Goal: Find specific page/section: Find specific page/section

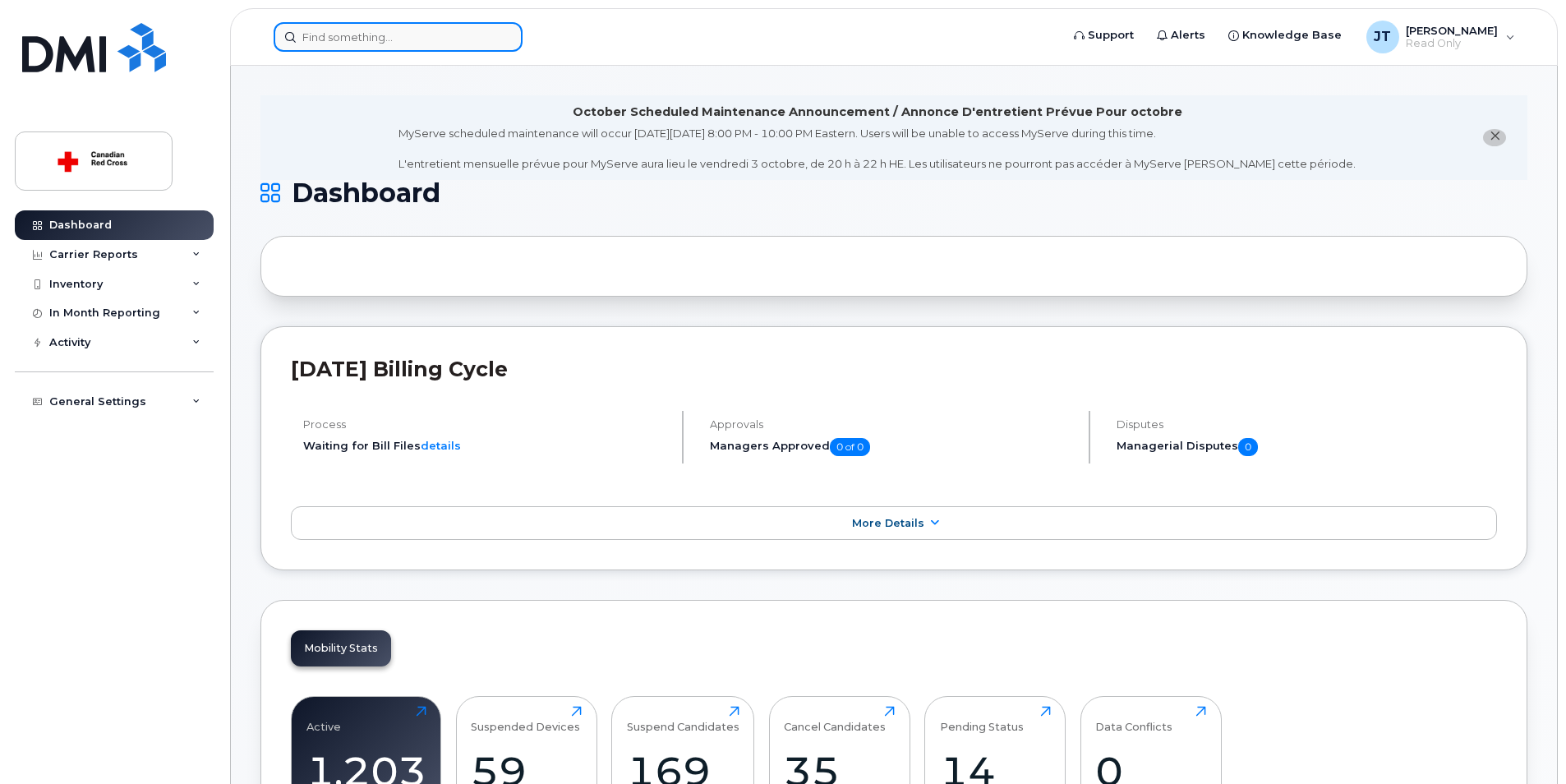
click at [480, 24] on input at bounding box center [398, 36] width 249 height 29
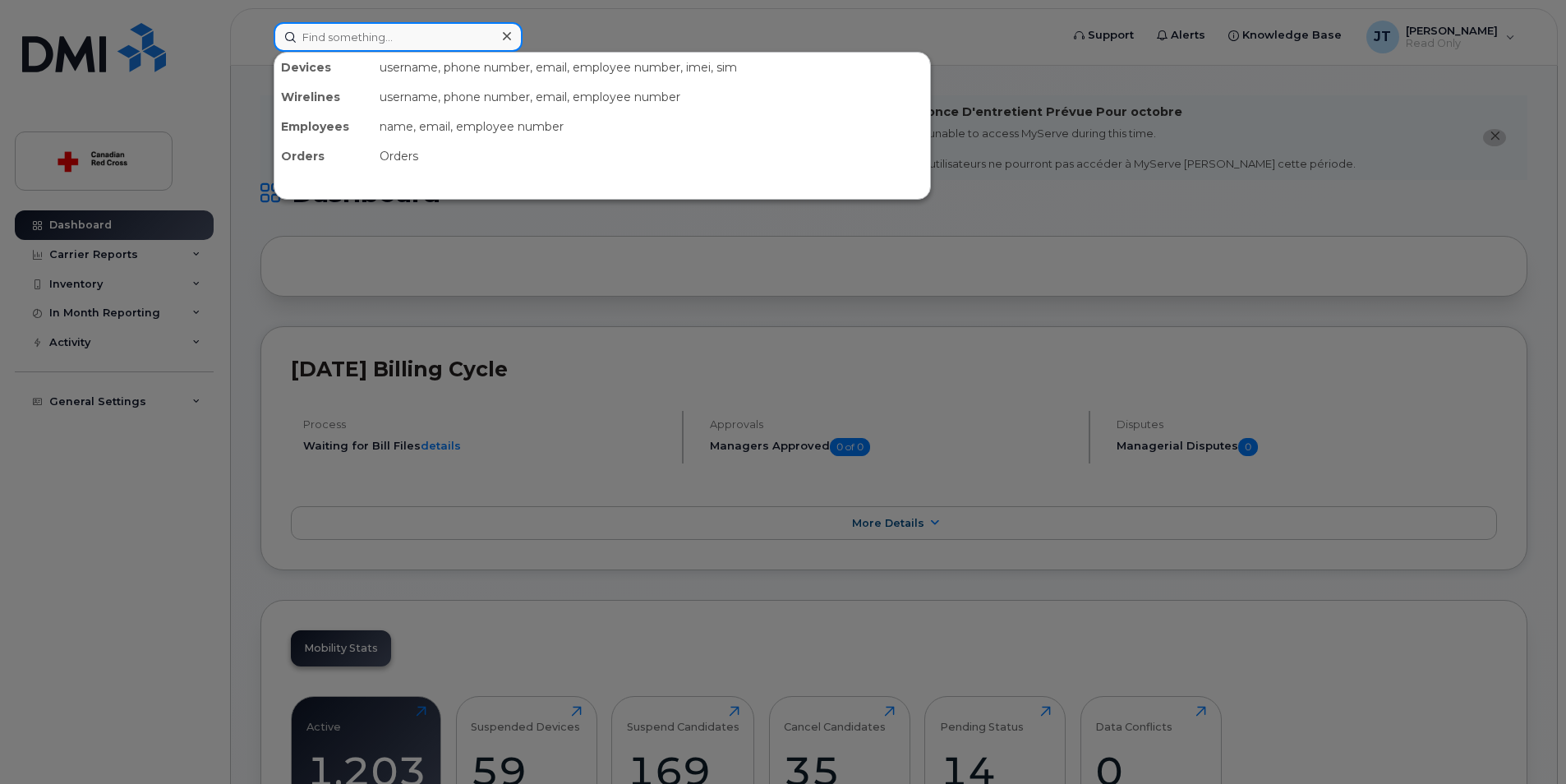
paste input "FFMG531VPLJM"
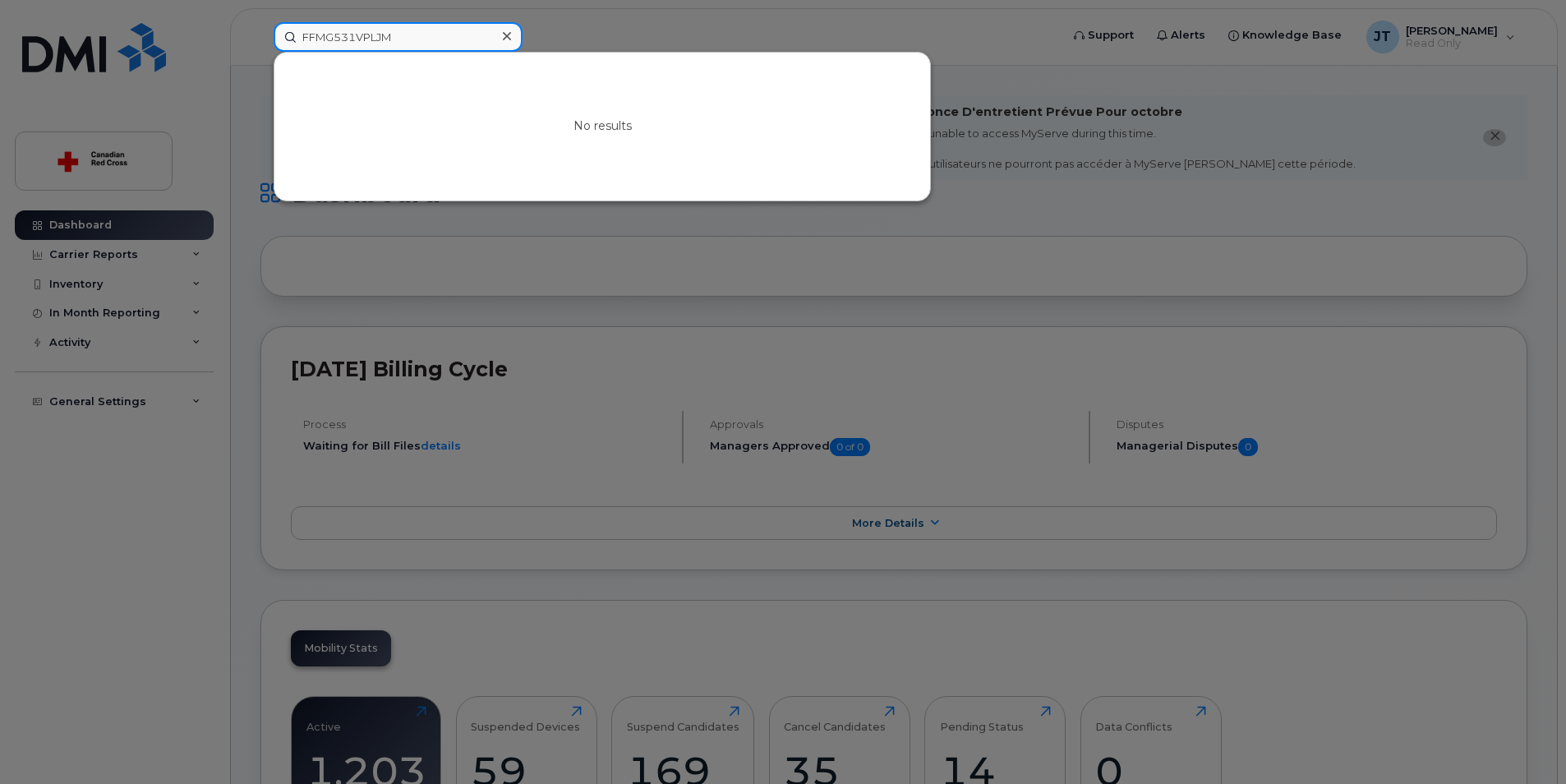
type input "FFMG531VPLJM"
drag, startPoint x: 491, startPoint y: 33, endPoint x: 505, endPoint y: 33, distance: 14.0
click at [498, 33] on div "FFMG531VPLJM" at bounding box center [398, 36] width 249 height 29
click at [505, 33] on icon at bounding box center [507, 36] width 8 height 13
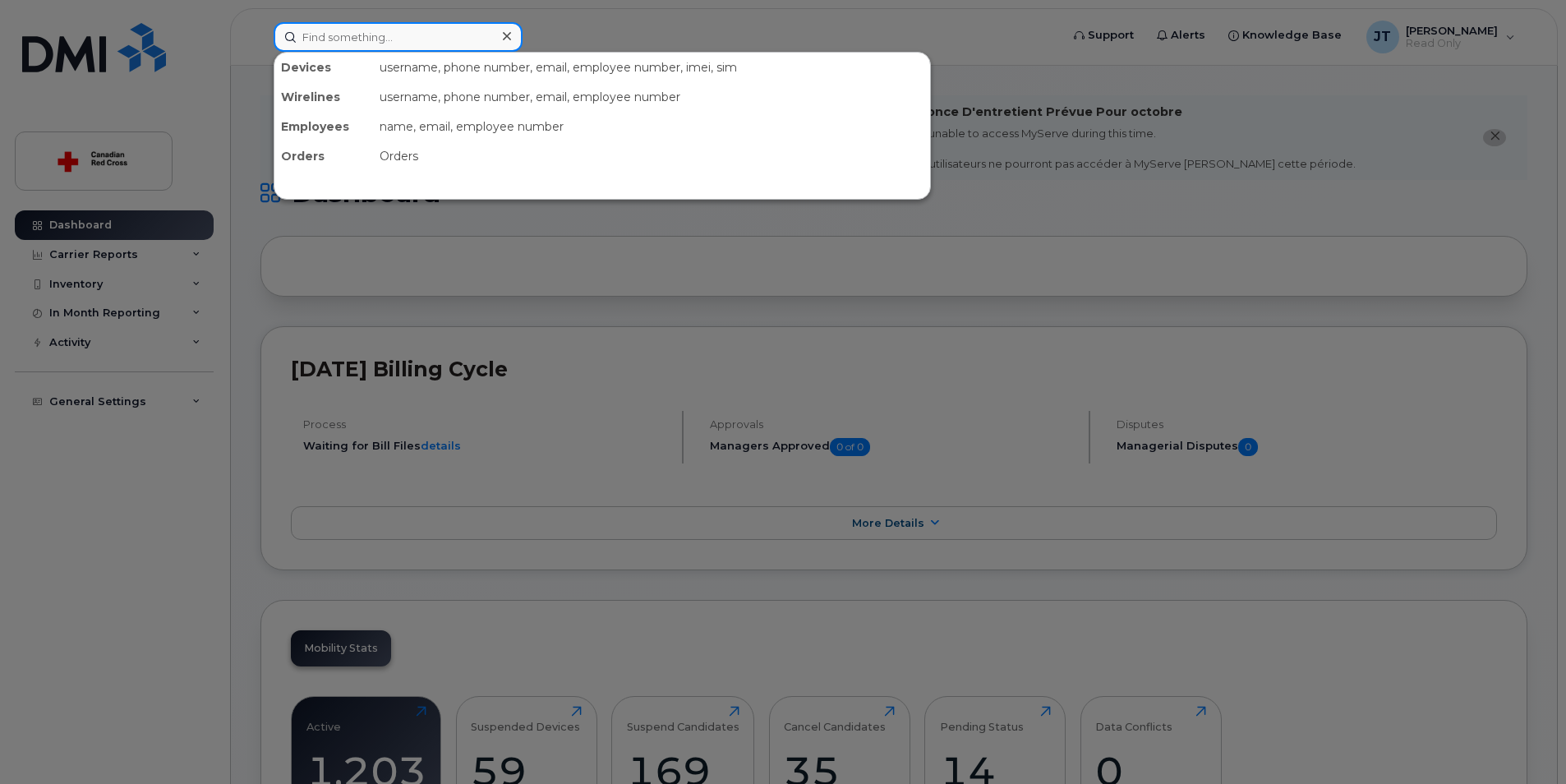
click at [452, 42] on input at bounding box center [398, 36] width 249 height 29
paste input "[PERSON_NAME]"
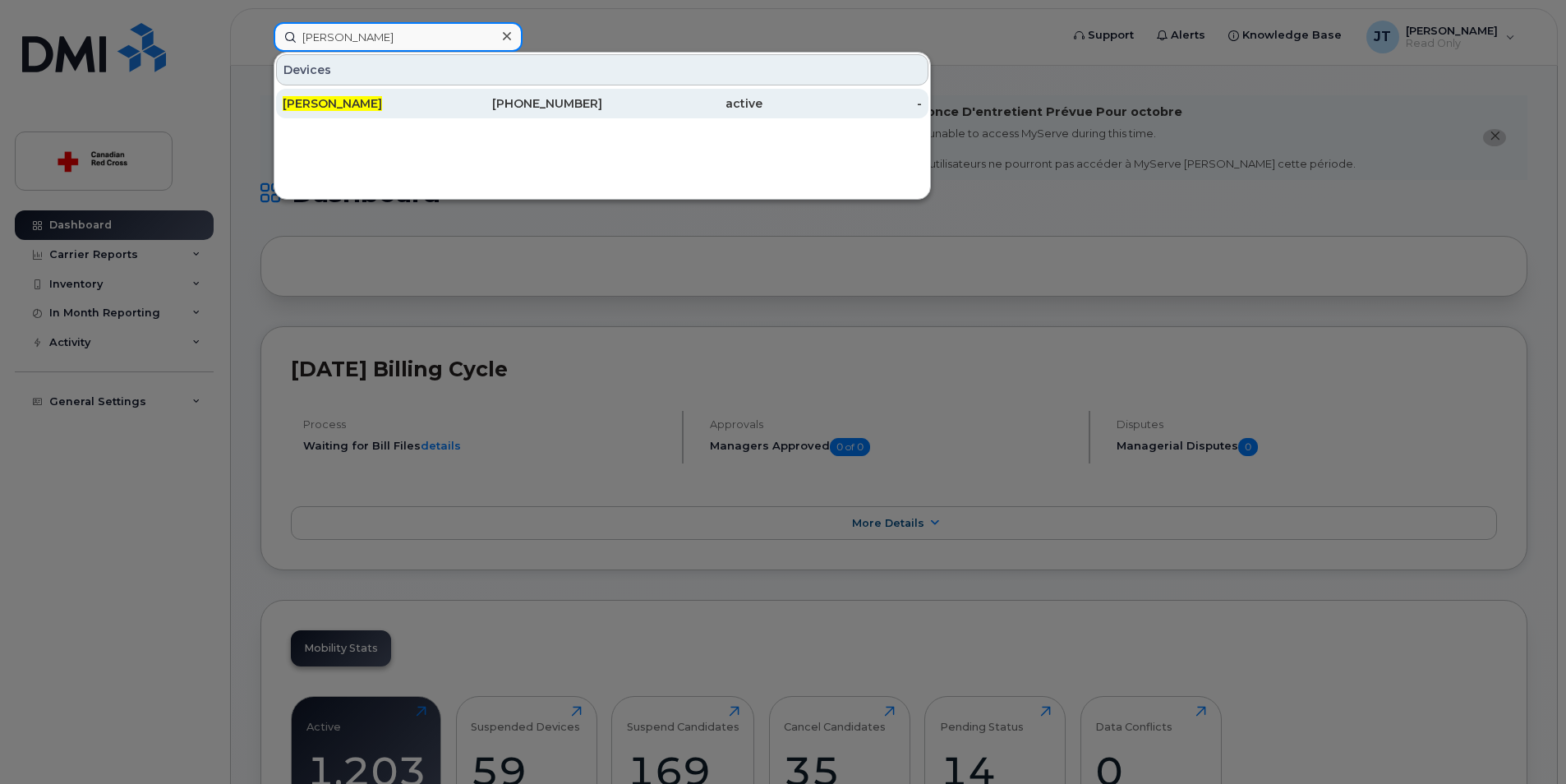
type input "[PERSON_NAME]"
click at [452, 101] on div "250-584-4012" at bounding box center [523, 104] width 160 height 17
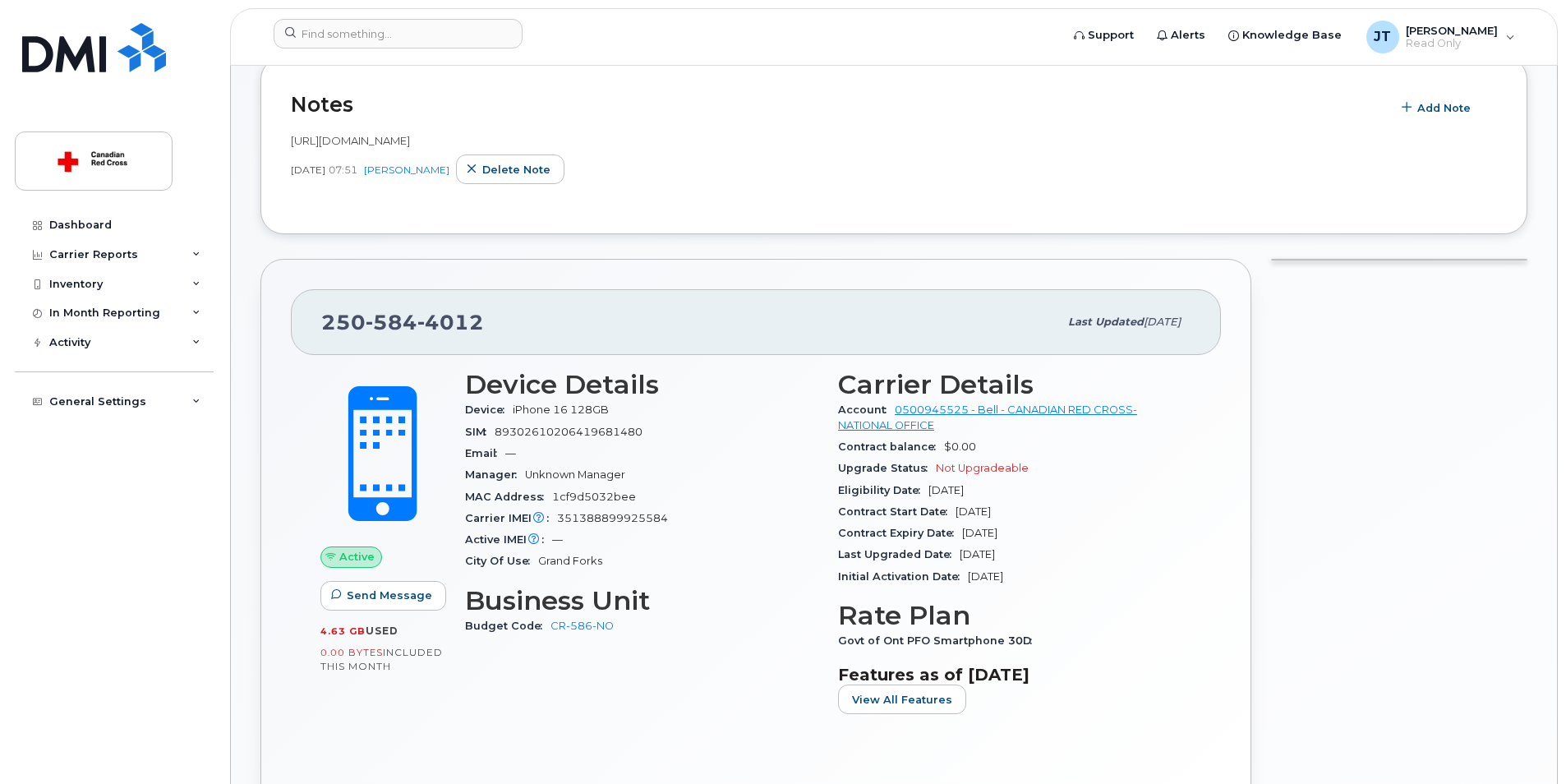
scroll to position [247, 0]
